Goal: Information Seeking & Learning: Find specific fact

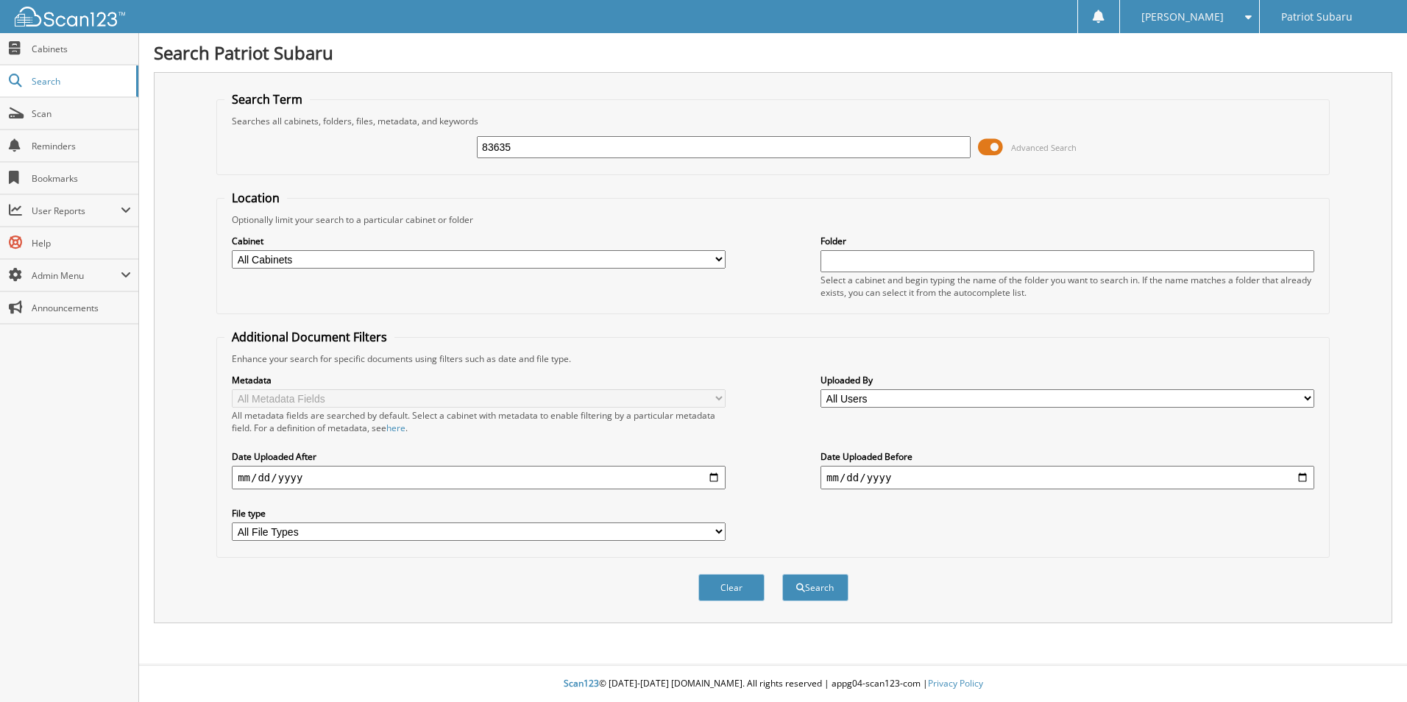
type input "83635"
click at [782, 574] on button "Search" at bounding box center [815, 587] width 66 height 27
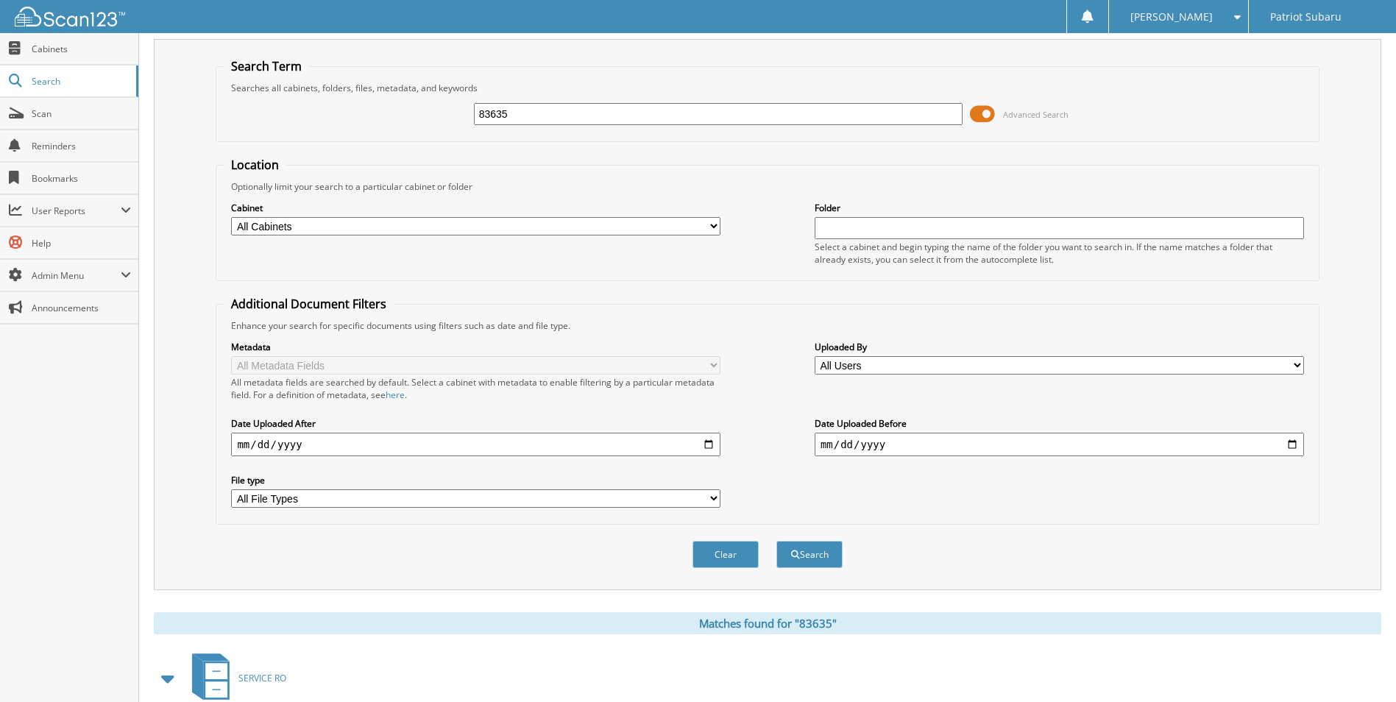
scroll to position [441, 0]
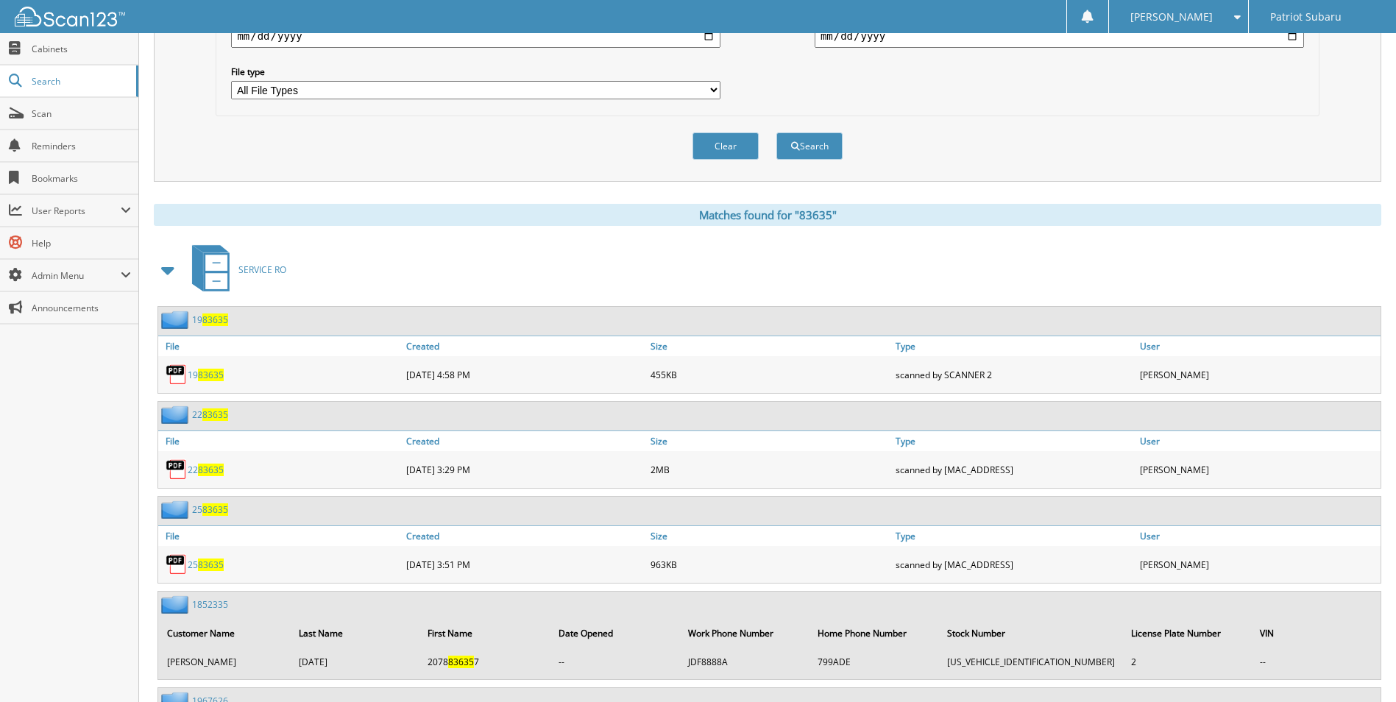
click at [170, 268] on span at bounding box center [168, 270] width 21 height 26
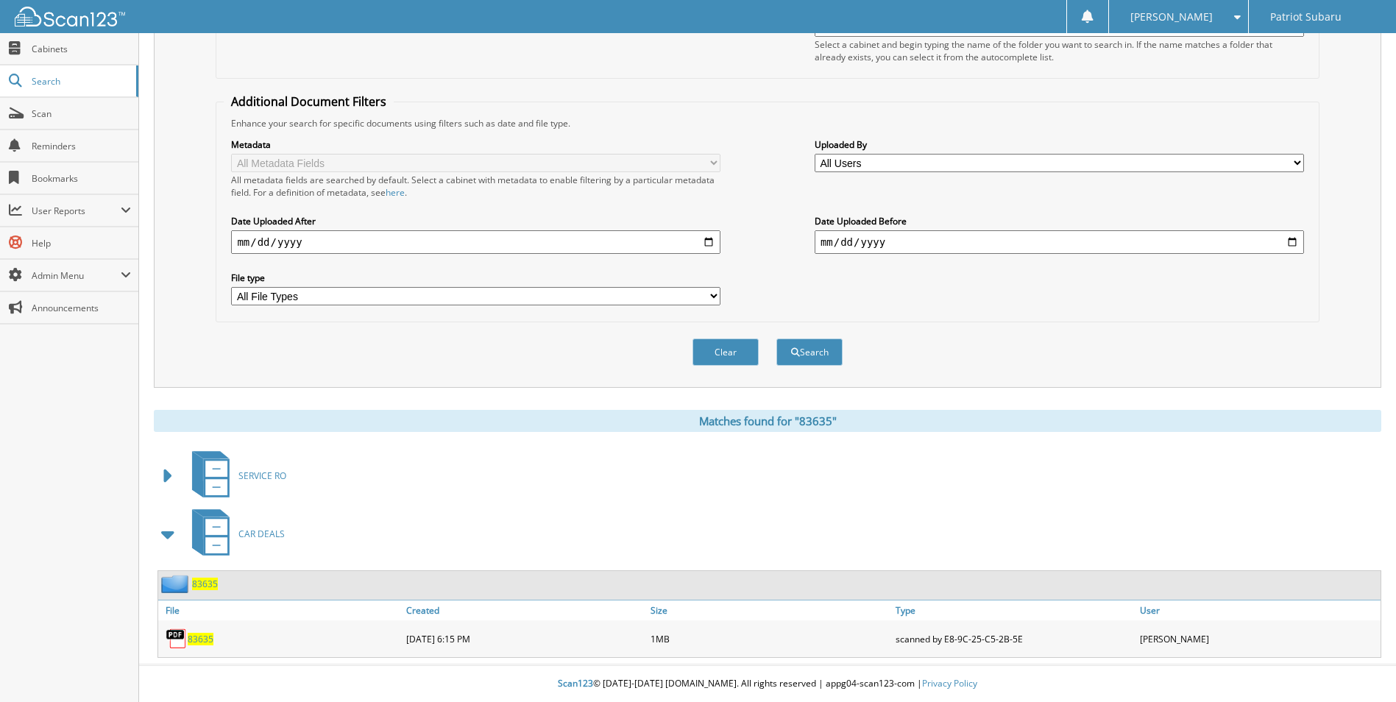
click at [205, 642] on span "83635" at bounding box center [201, 639] width 26 height 13
click at [177, 612] on link "File" at bounding box center [280, 610] width 244 height 20
click at [40, 85] on span "Search" at bounding box center [80, 81] width 97 height 13
click at [45, 104] on link "Scan" at bounding box center [69, 114] width 138 height 32
